Goal: Task Accomplishment & Management: Use online tool/utility

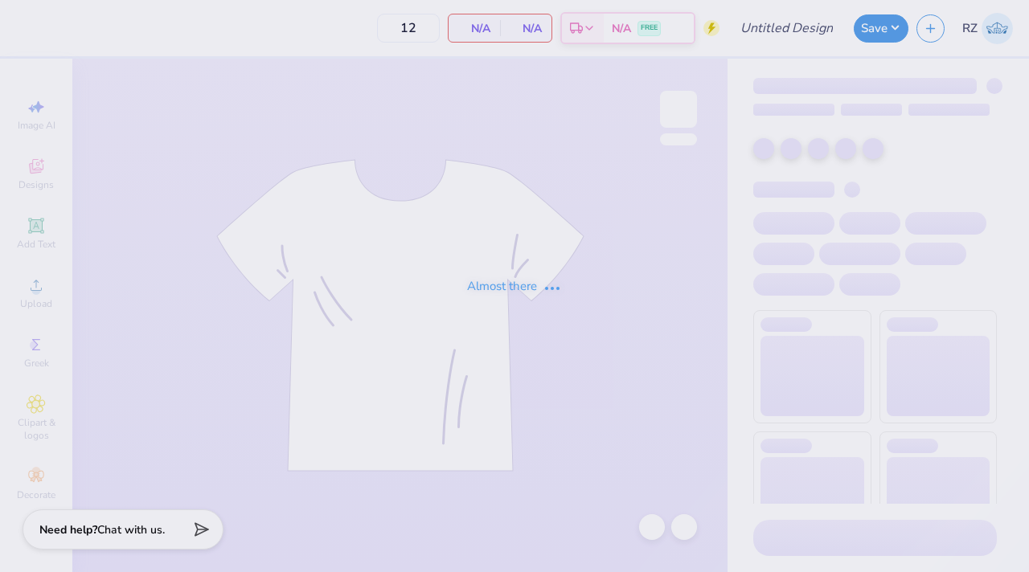
type input "[PERSON_NAME] Optional Shirts"
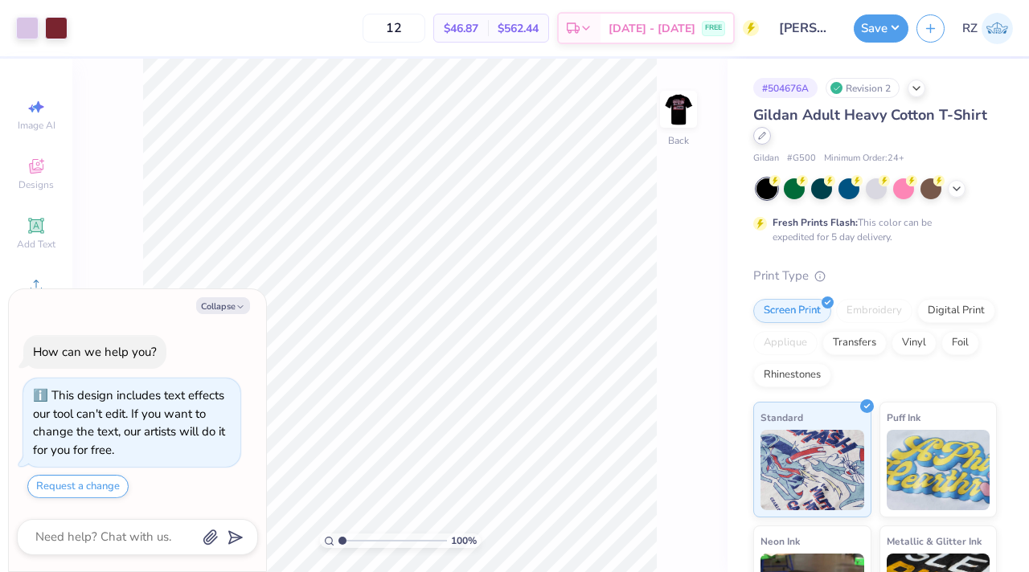
click at [760, 137] on icon at bounding box center [762, 136] width 8 height 8
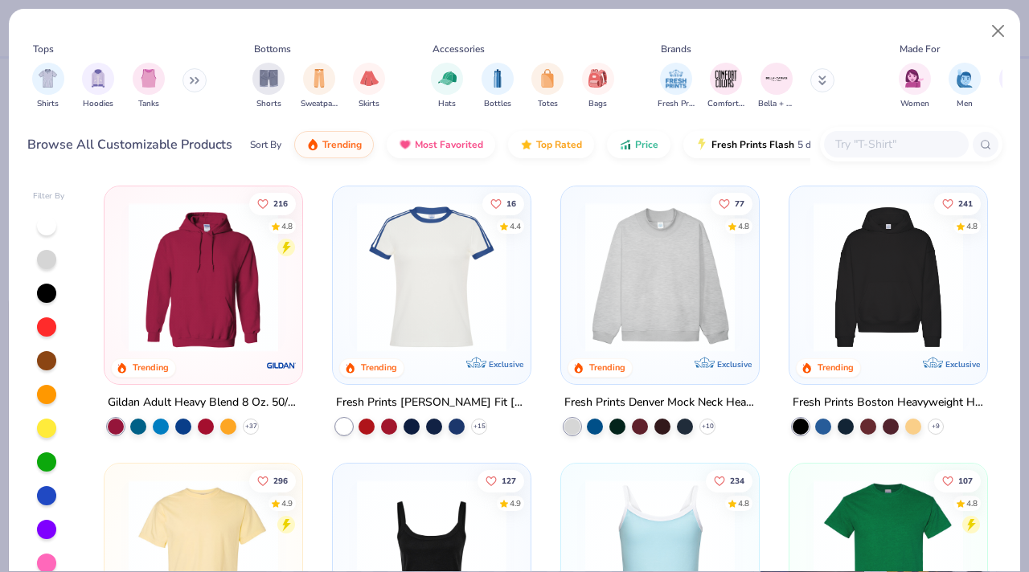
click at [883, 145] on input "text" at bounding box center [896, 144] width 124 height 18
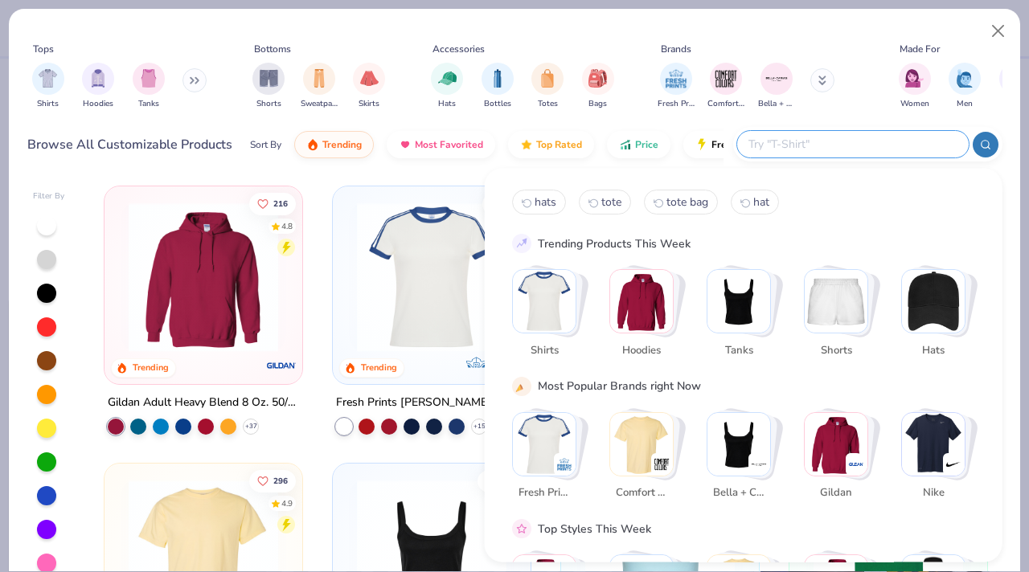
type textarea "x"
paste input "G200"
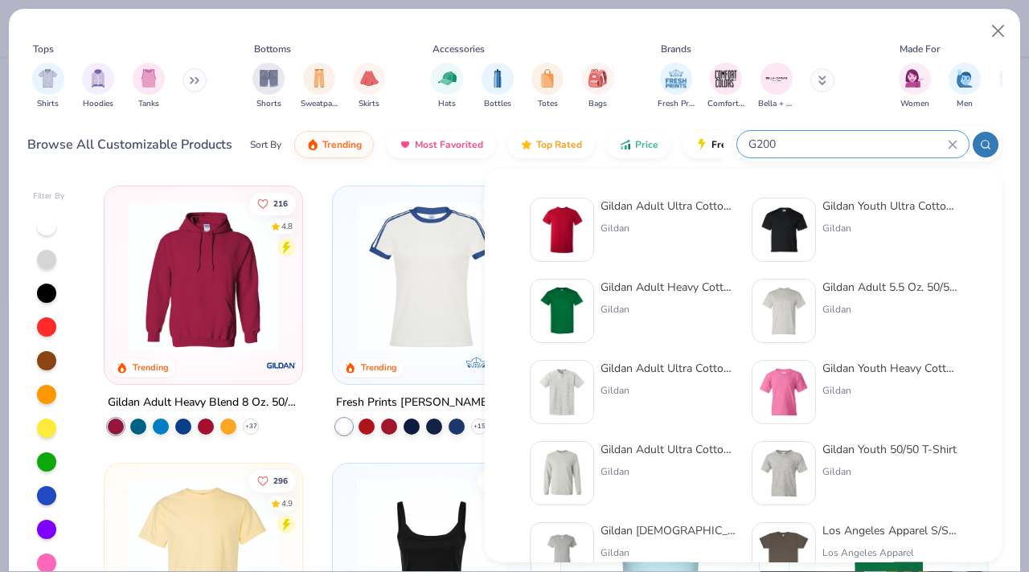
type input "G200"
click at [569, 212] on img at bounding box center [562, 230] width 50 height 50
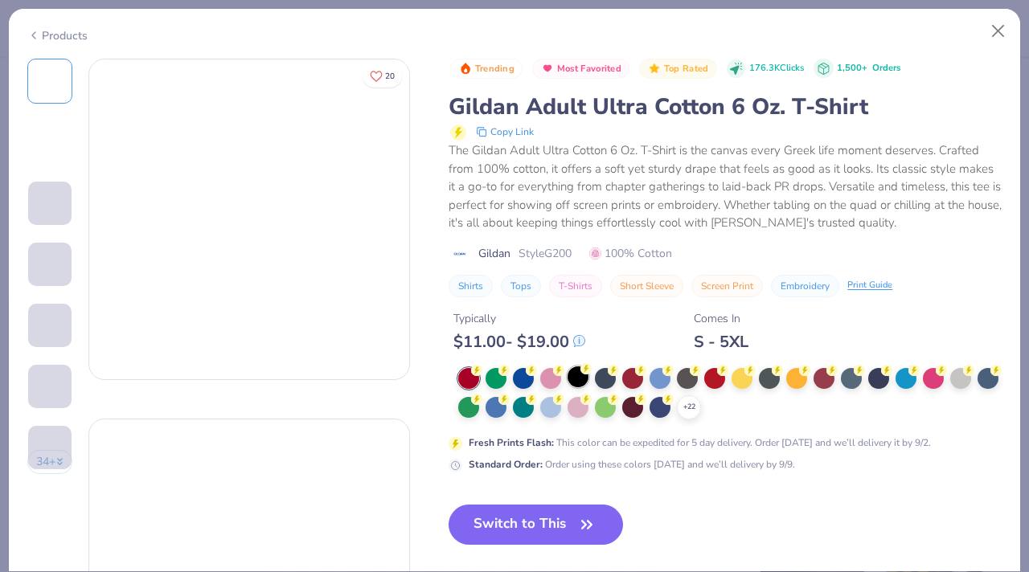
click at [581, 376] on div at bounding box center [578, 377] width 21 height 21
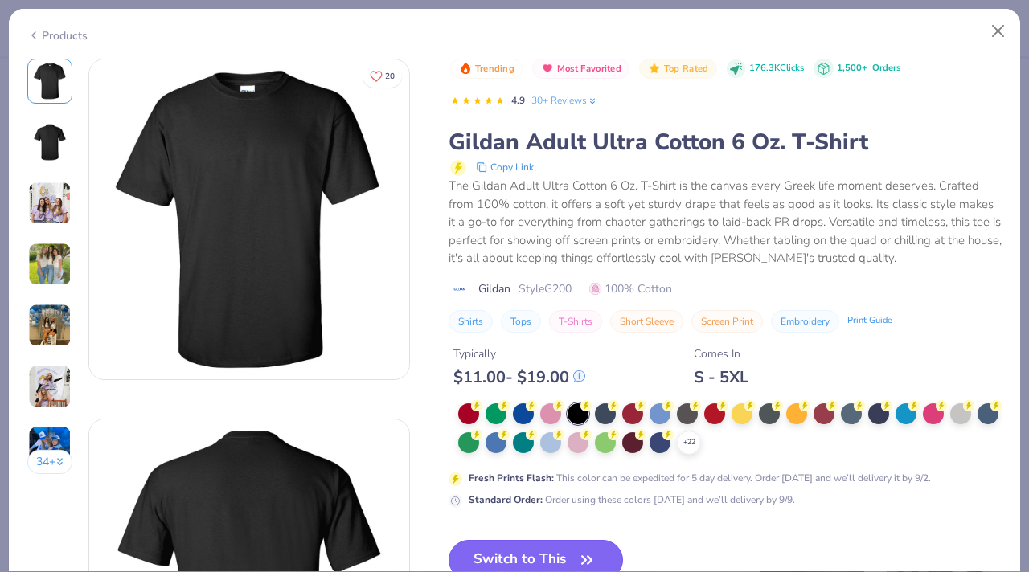
click at [501, 548] on button "Switch to This" at bounding box center [536, 560] width 174 height 40
click at [544, 559] on button "Switch to This" at bounding box center [536, 560] width 174 height 40
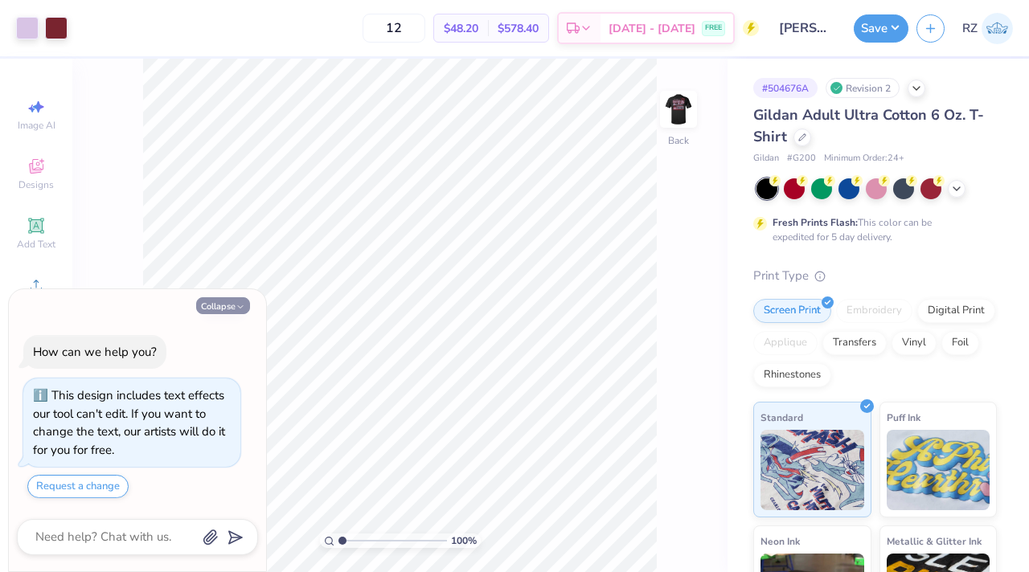
click at [241, 309] on icon "button" at bounding box center [241, 307] width 10 height 10
type textarea "x"
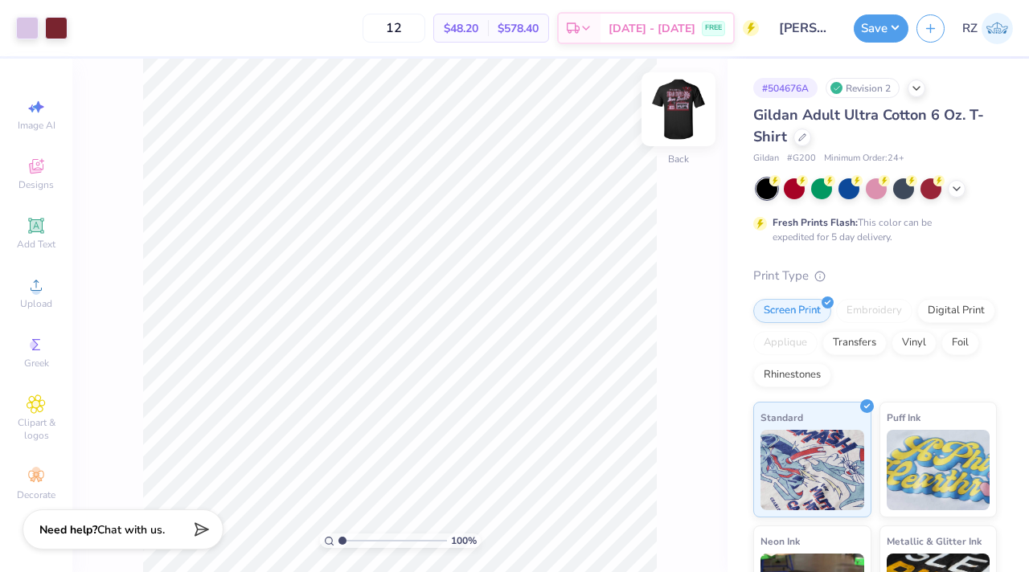
click at [690, 100] on img at bounding box center [678, 109] width 64 height 64
click at [425, 28] on input "12" at bounding box center [394, 28] width 63 height 29
click at [801, 140] on div at bounding box center [802, 136] width 18 height 18
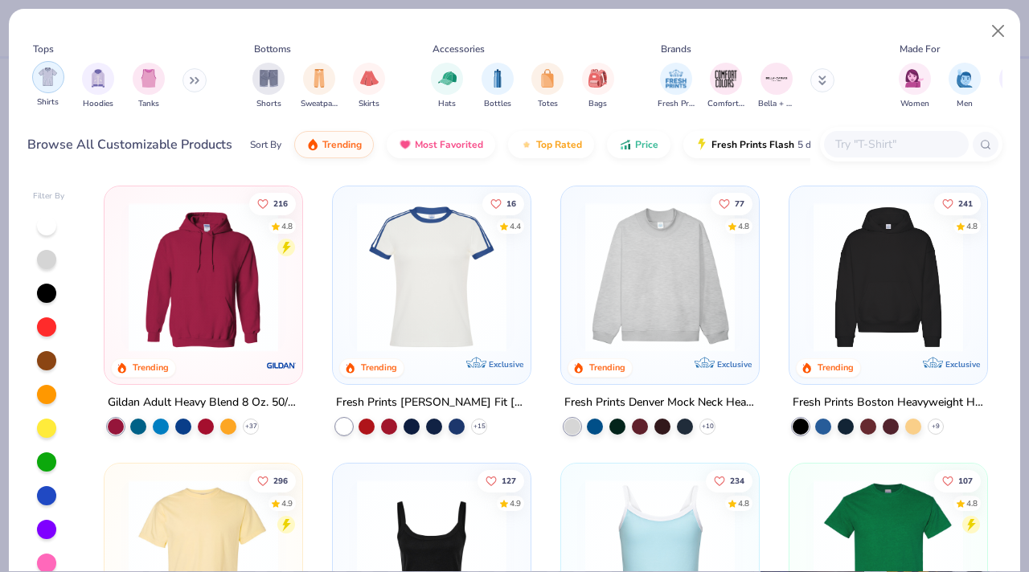
click at [39, 76] on img "filter for Shirts" at bounding box center [48, 77] width 18 height 18
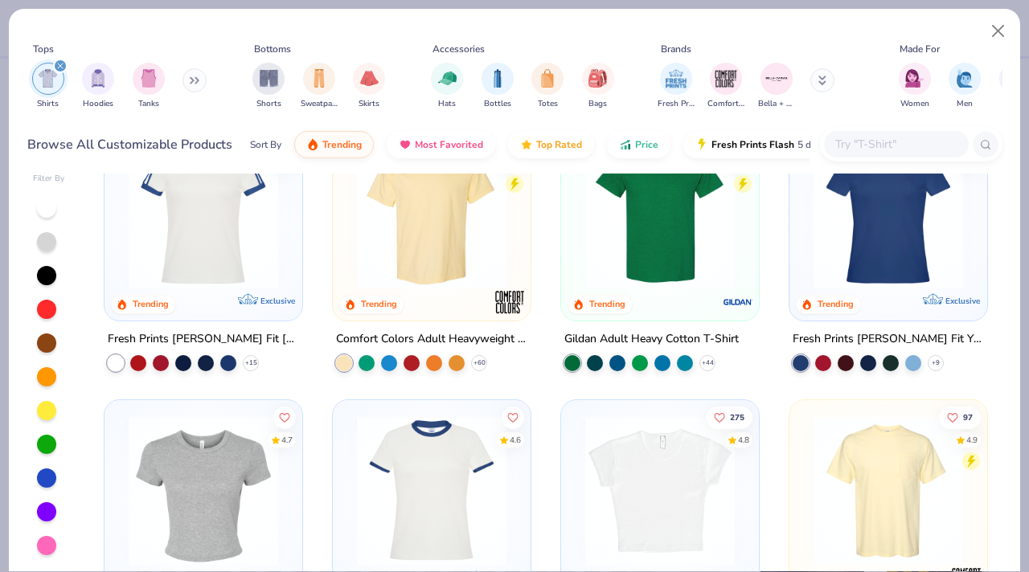
scroll to position [152, 0]
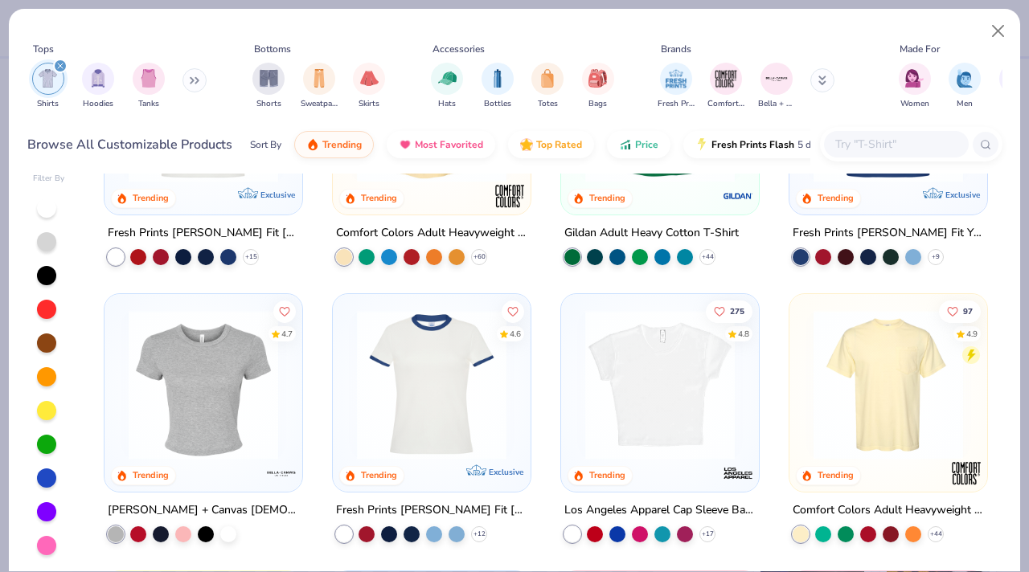
drag, startPoint x: 84, startPoint y: 430, endPoint x: 287, endPoint y: 572, distance: 247.1
click at [287, 572] on div "Tops Shirts Hoodies Tanks Bottoms Shorts Sweatpants Skirts Accessories Hats Bot…" at bounding box center [514, 290] width 1013 height 564
click at [1001, 397] on div "16 4.4 Trending Exclusive Fresh Prints [PERSON_NAME] Fit [PERSON_NAME] Shirt wi…" at bounding box center [545, 366] width 913 height 412
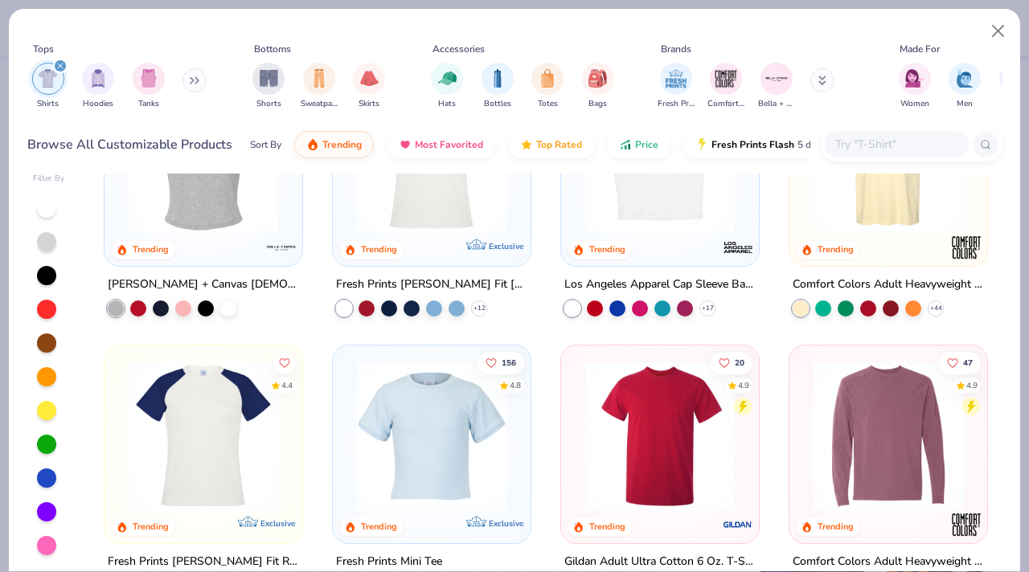
scroll to position [404, 0]
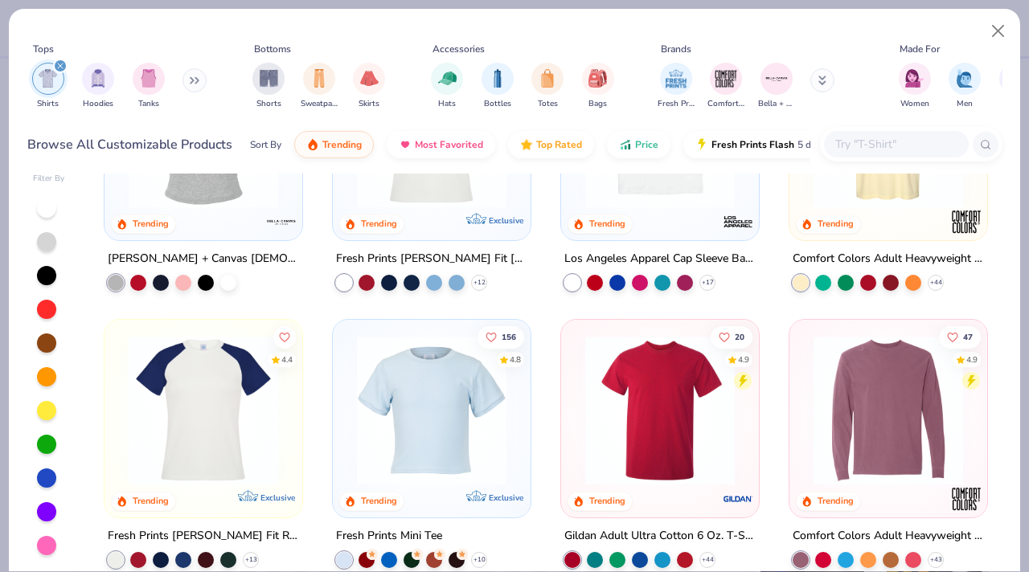
drag, startPoint x: 97, startPoint y: 280, endPoint x: 395, endPoint y: 570, distance: 416.1
click at [395, 570] on div "16 4.4 Trending Exclusive Fresh Prints [PERSON_NAME] Fit [PERSON_NAME] Shirt wi…" at bounding box center [545, 366] width 913 height 412
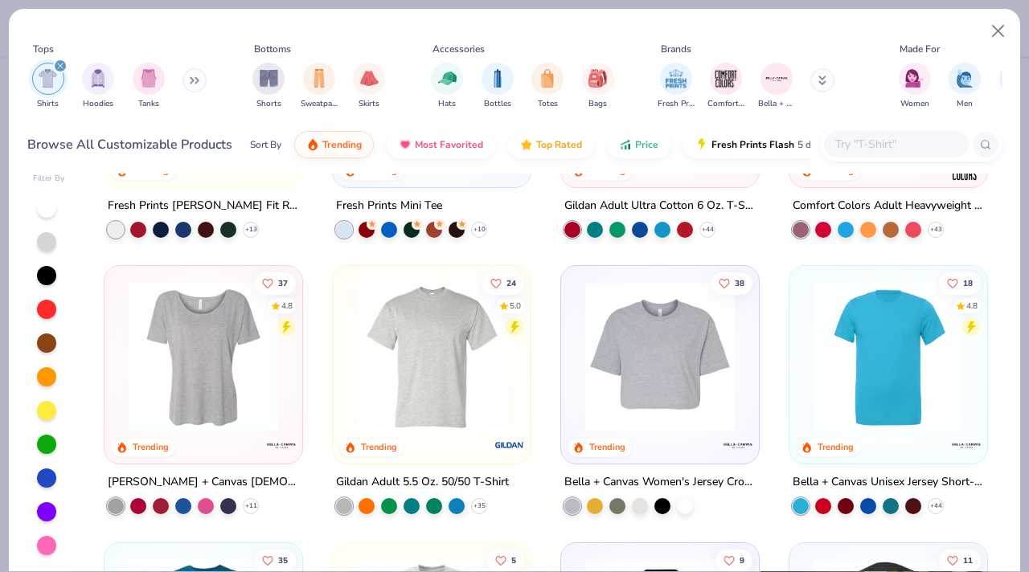
scroll to position [737, 0]
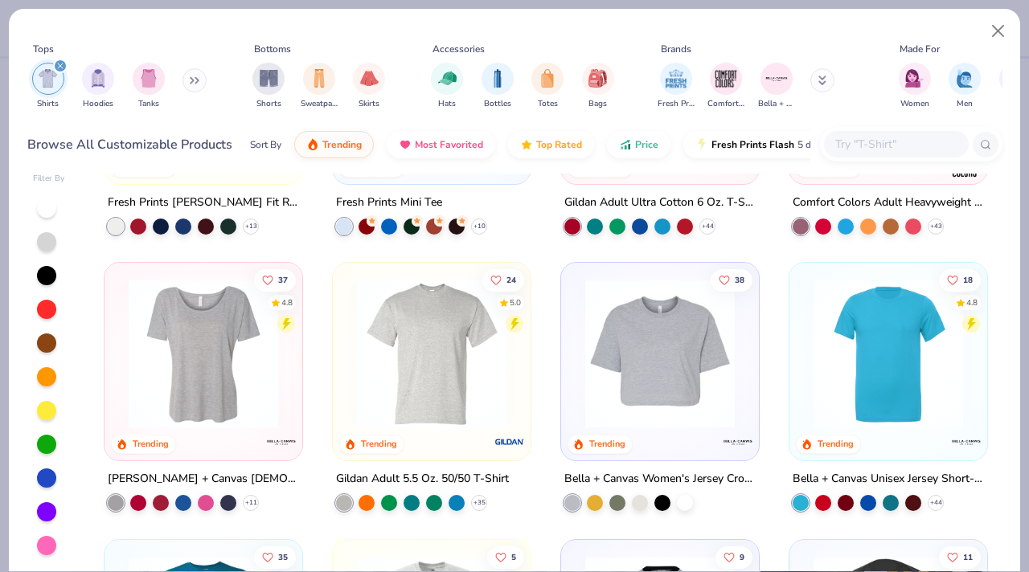
click at [430, 370] on img at bounding box center [432, 354] width 166 height 150
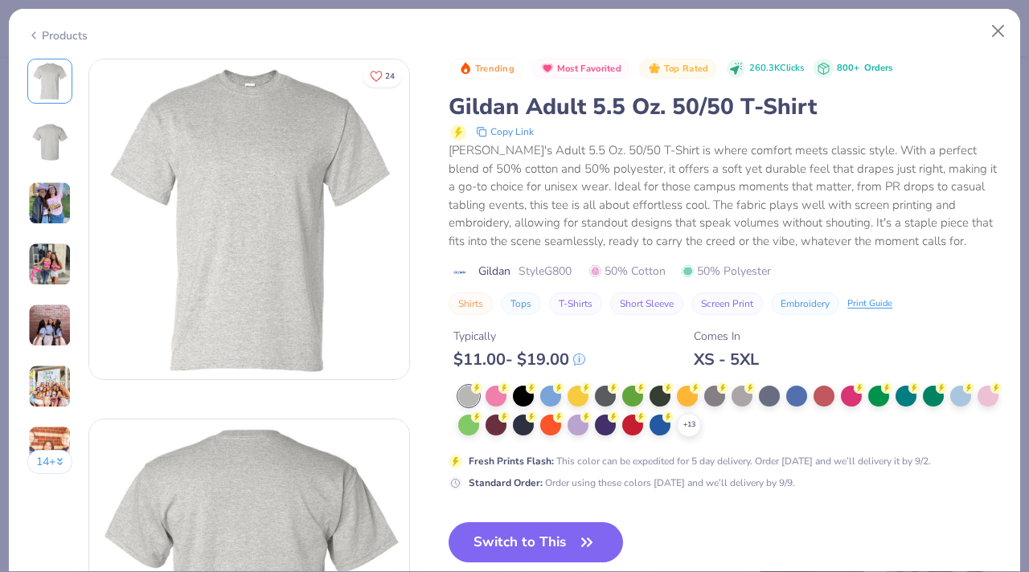
click at [522, 370] on div "$ 11.00 - $ 19.00" at bounding box center [519, 360] width 132 height 20
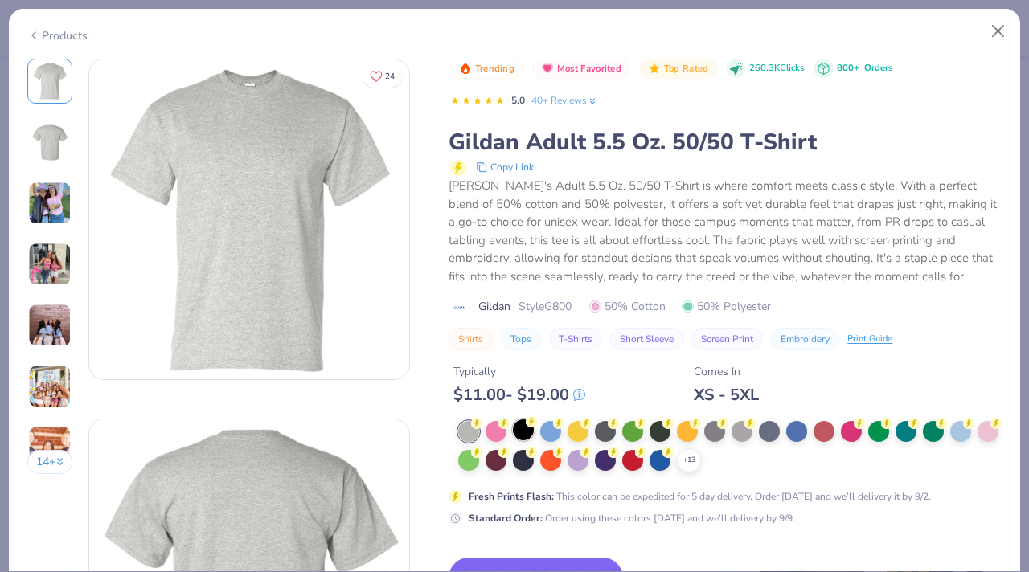
click at [526, 432] on div at bounding box center [523, 430] width 21 height 21
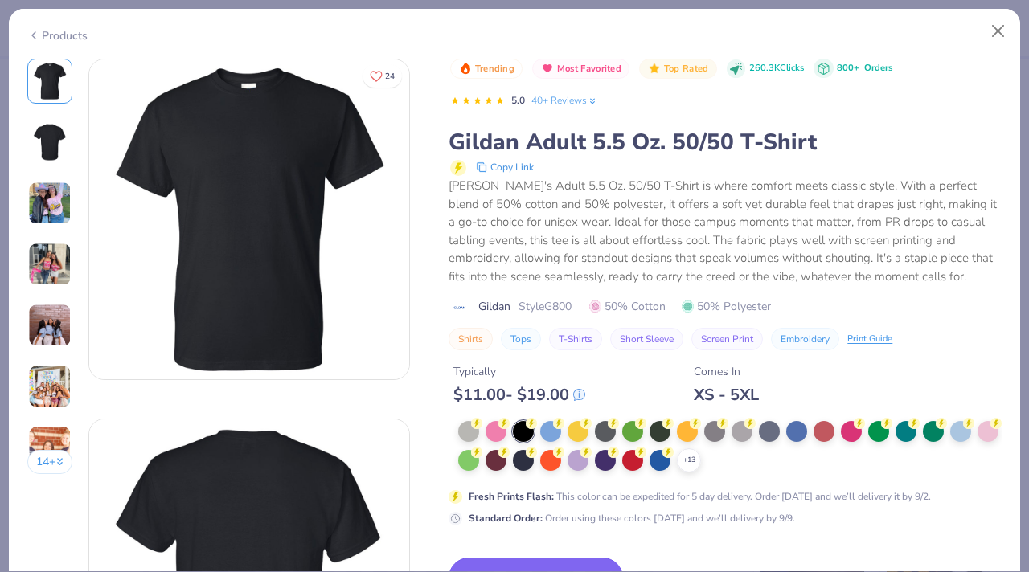
click at [515, 565] on button "Switch to This" at bounding box center [536, 578] width 174 height 40
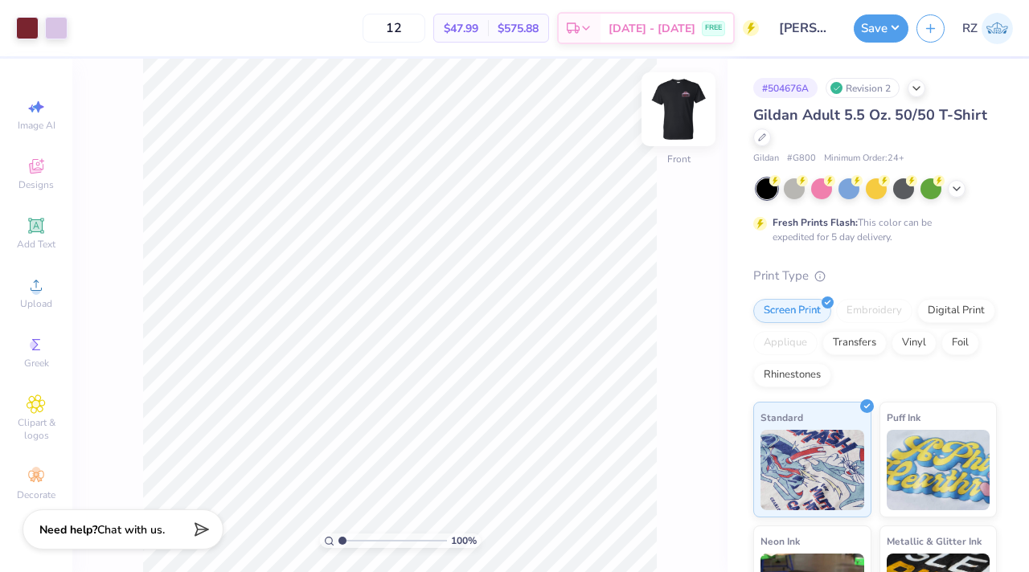
click at [688, 117] on img at bounding box center [678, 109] width 64 height 64
click at [425, 23] on input "12" at bounding box center [394, 28] width 63 height 29
type input "1"
type input "12"
click at [759, 135] on icon at bounding box center [762, 136] width 8 height 8
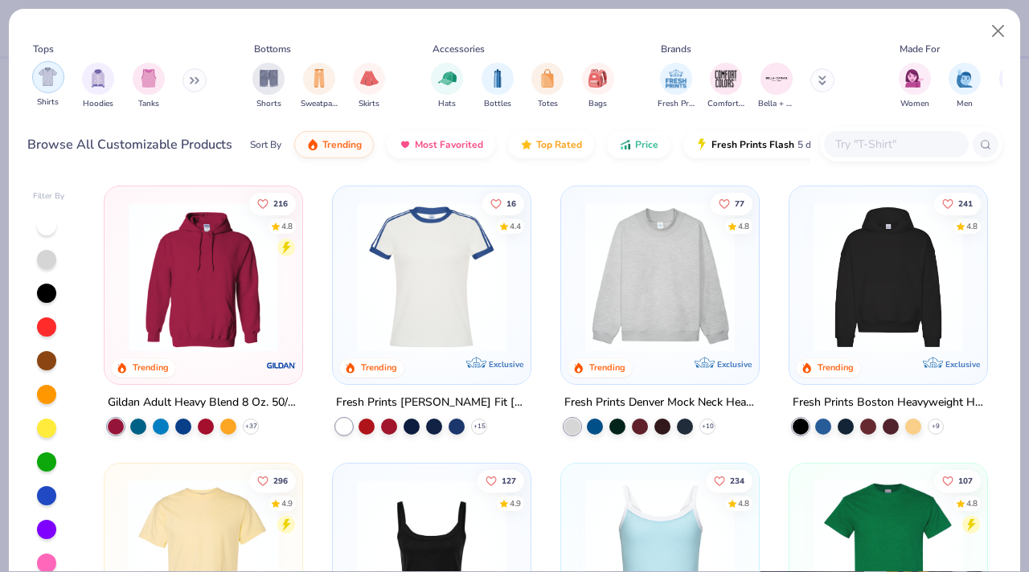
click at [55, 76] on img "filter for Shirts" at bounding box center [48, 77] width 18 height 18
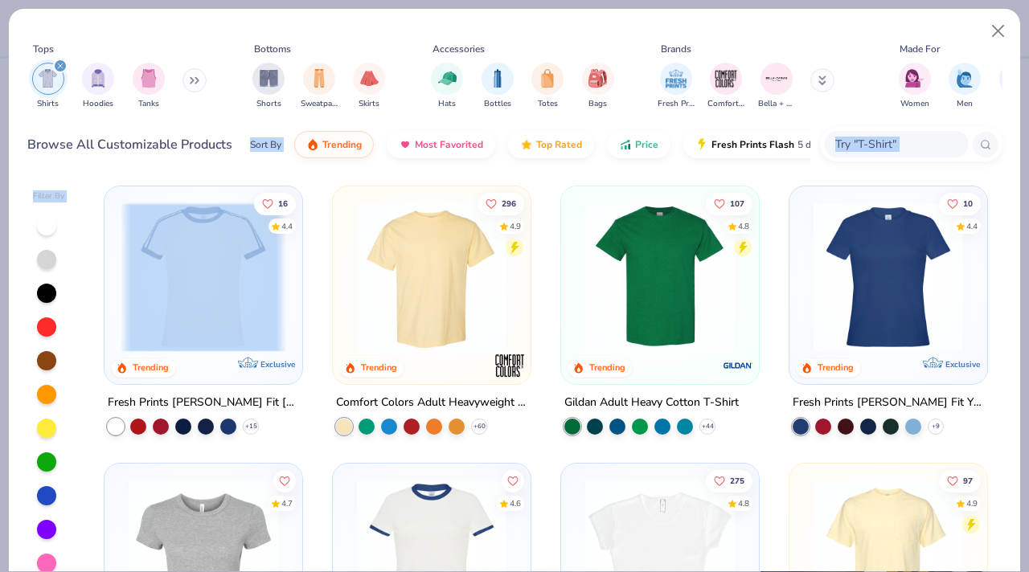
scroll to position [18, 0]
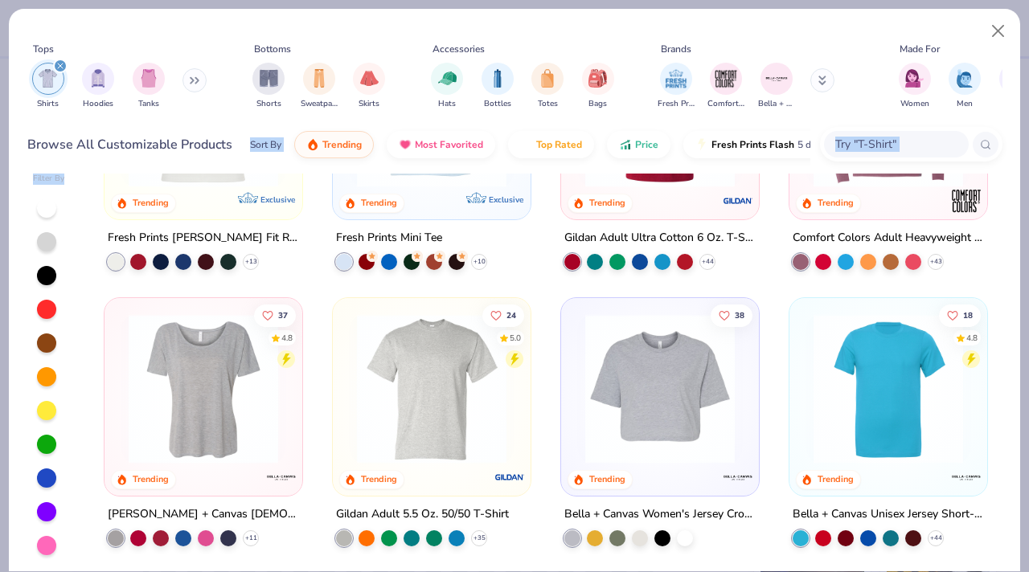
drag, startPoint x: 104, startPoint y: 162, endPoint x: 493, endPoint y: 568, distance: 561.7
click at [493, 568] on div "Tops Shirts Hoodies Tanks Bottoms Shorts Sweatpants Skirts Accessories Hats Bot…" at bounding box center [514, 290] width 1013 height 564
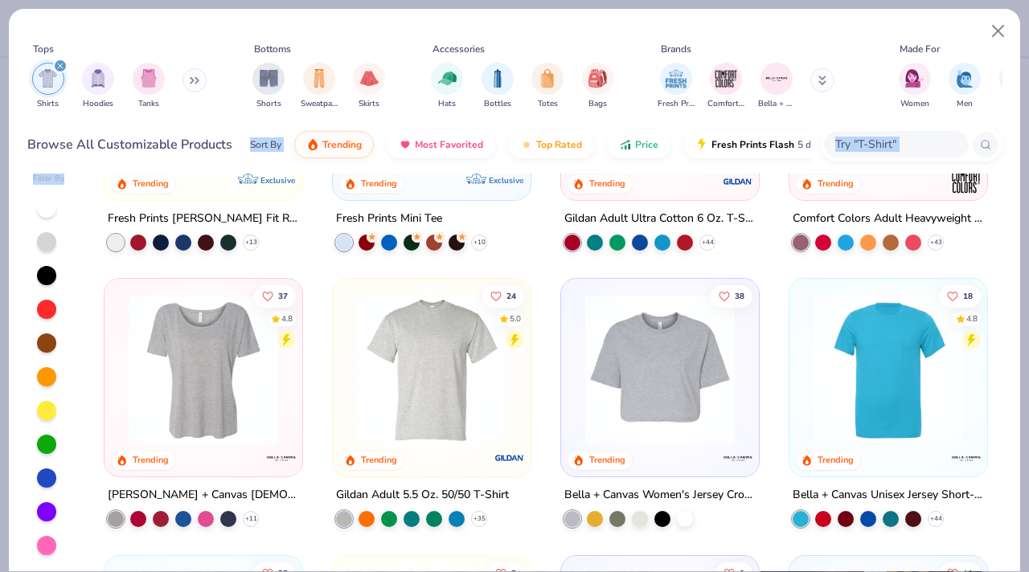
click at [949, 418] on img at bounding box center [888, 370] width 166 height 150
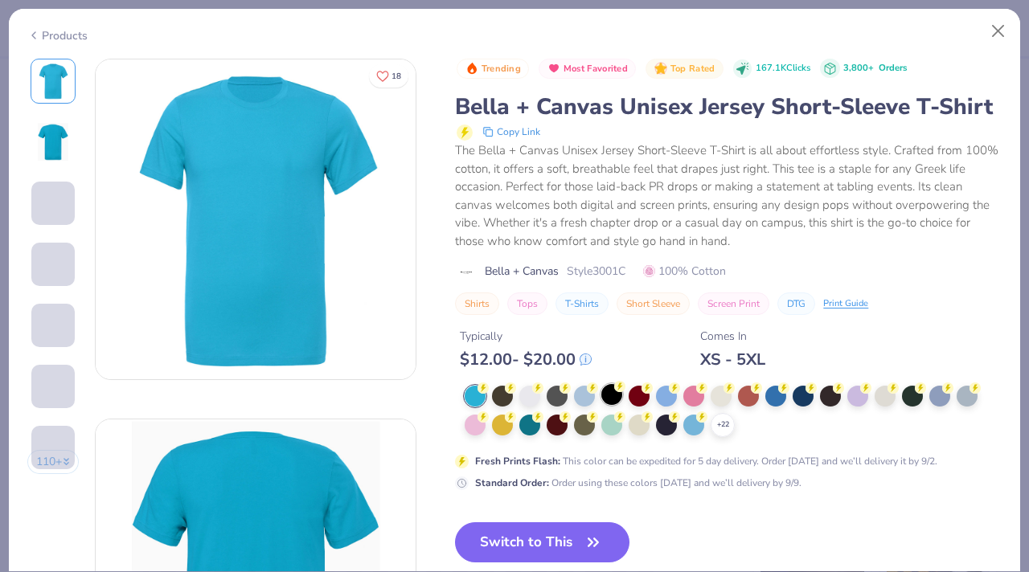
click at [616, 395] on div at bounding box center [611, 394] width 21 height 21
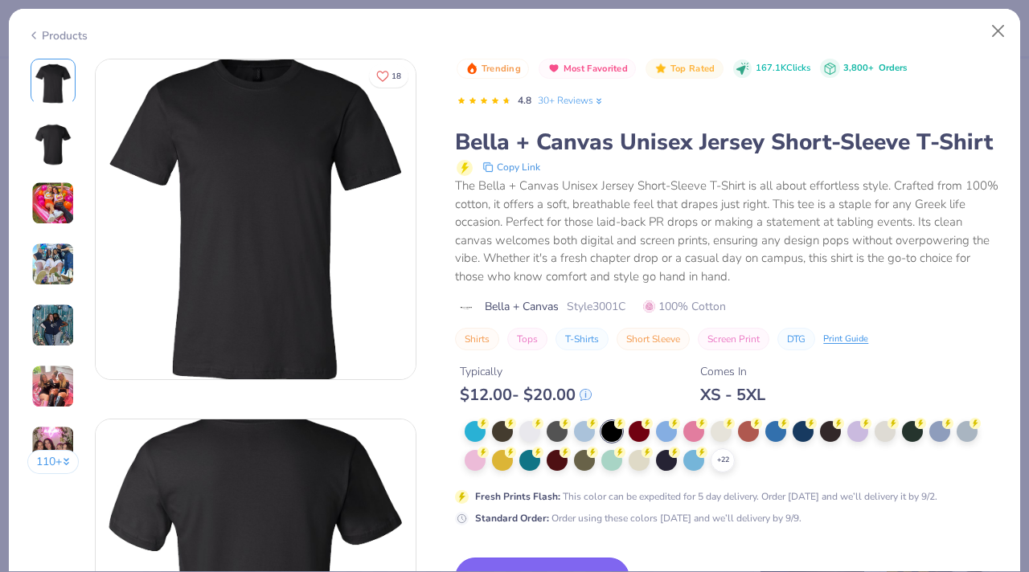
click at [534, 567] on button "Switch to This" at bounding box center [542, 578] width 174 height 40
